Goal: Browse casually

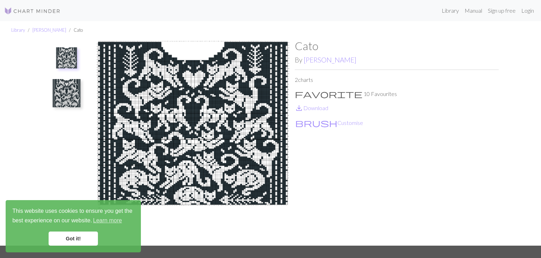
click at [331, 110] on p "save_alt Download" at bounding box center [397, 108] width 204 height 8
click at [325, 108] on link "save_alt Download" at bounding box center [311, 107] width 33 height 7
click at [444, 8] on link "Library" at bounding box center [450, 11] width 23 height 14
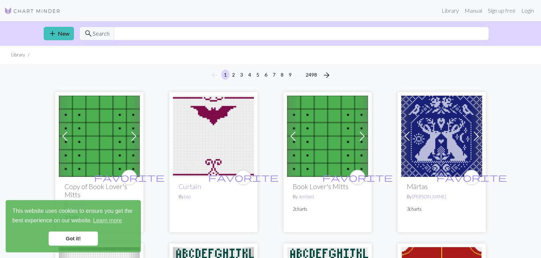
click at [486, 63] on ul "Library" at bounding box center [270, 55] width 541 height 18
click at [527, 14] on link "Login" at bounding box center [528, 11] width 18 height 14
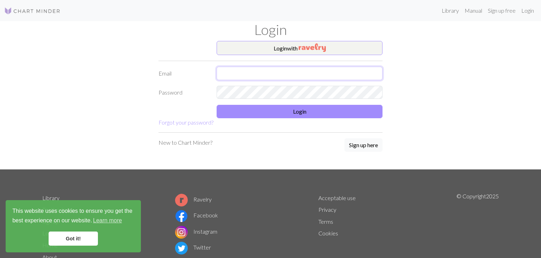
click at [244, 75] on input "text" at bounding box center [300, 73] width 166 height 13
type input "[EMAIL_ADDRESS][DOMAIN_NAME]"
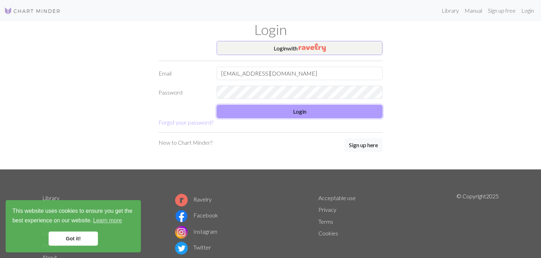
click at [295, 112] on button "Login" at bounding box center [300, 111] width 166 height 13
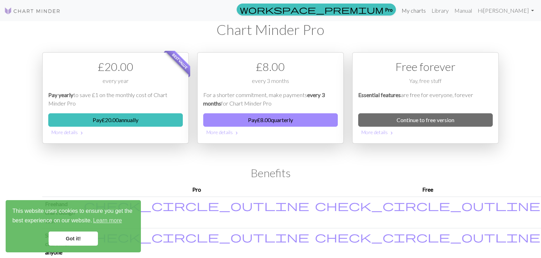
click at [429, 11] on link "My charts" at bounding box center [414, 11] width 30 height 14
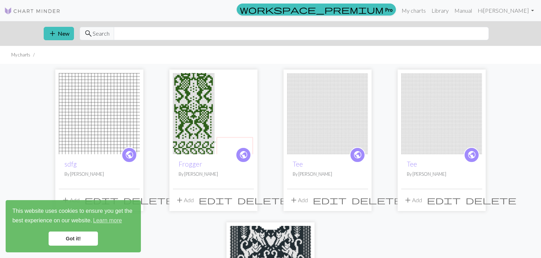
click at [22, 13] on img at bounding box center [32, 11] width 56 height 8
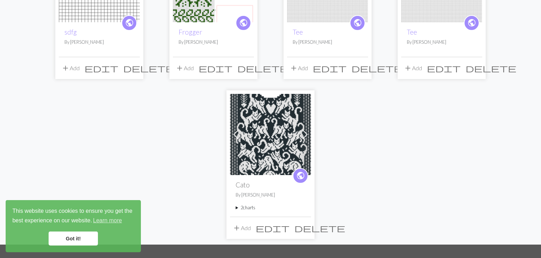
scroll to position [142, 0]
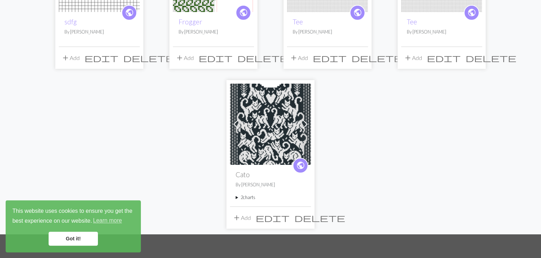
click at [88, 237] on link "Got it!" at bounding box center [73, 238] width 49 height 14
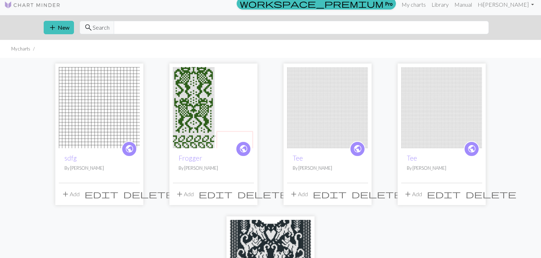
scroll to position [0, 0]
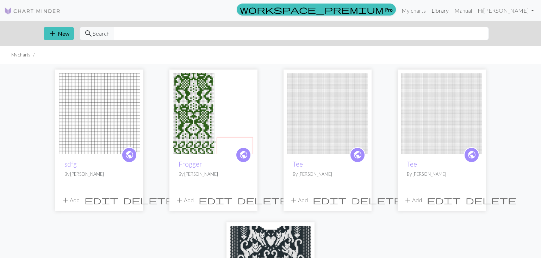
click at [452, 13] on link "Library" at bounding box center [440, 11] width 23 height 14
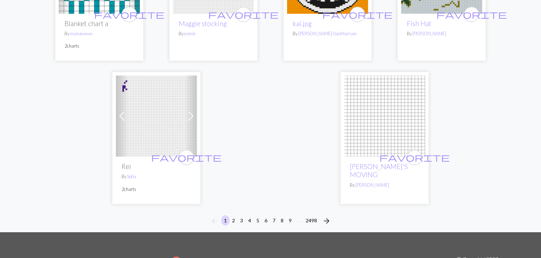
scroll to position [1837, 0]
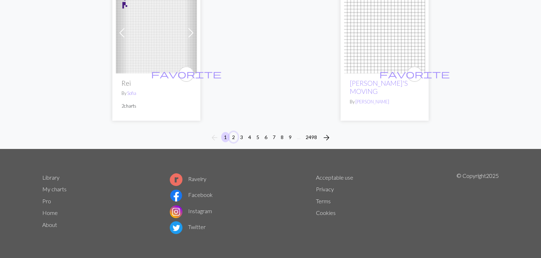
click at [234, 136] on button "2" at bounding box center [233, 137] width 8 height 10
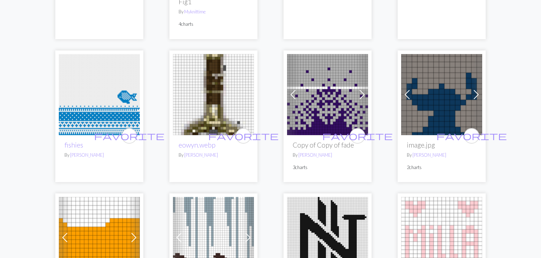
scroll to position [193, 0]
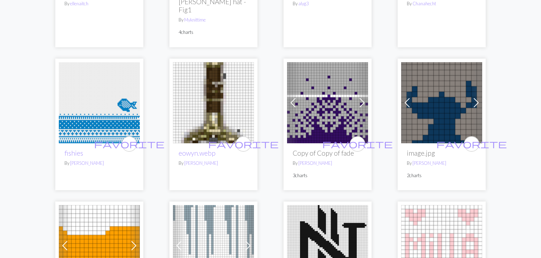
click at [225, 113] on img at bounding box center [213, 102] width 81 height 81
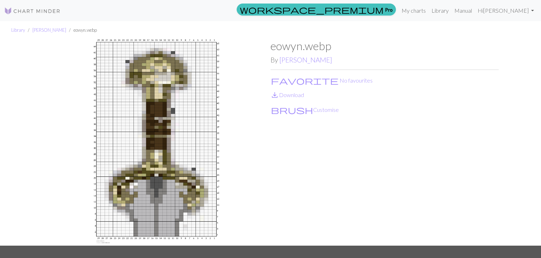
scroll to position [97, 0]
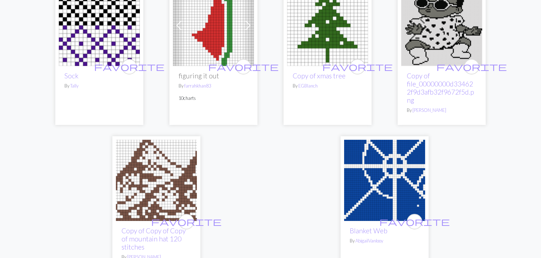
scroll to position [1805, 0]
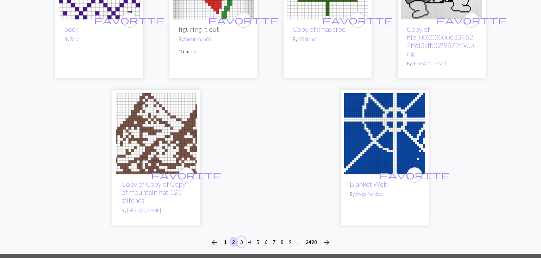
click at [244, 242] on button "3" at bounding box center [242, 242] width 8 height 10
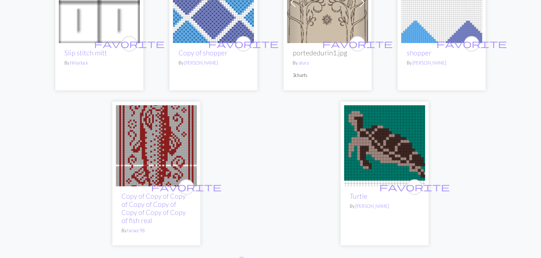
scroll to position [1729, 0]
click at [253, 256] on button "4" at bounding box center [250, 261] width 8 height 10
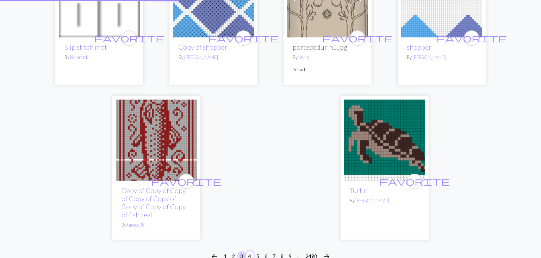
scroll to position [1735, 0]
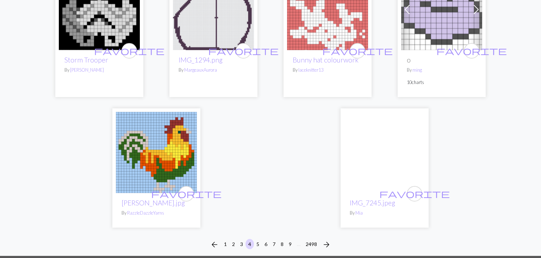
scroll to position [1746, 0]
